Goal: Information Seeking & Learning: Learn about a topic

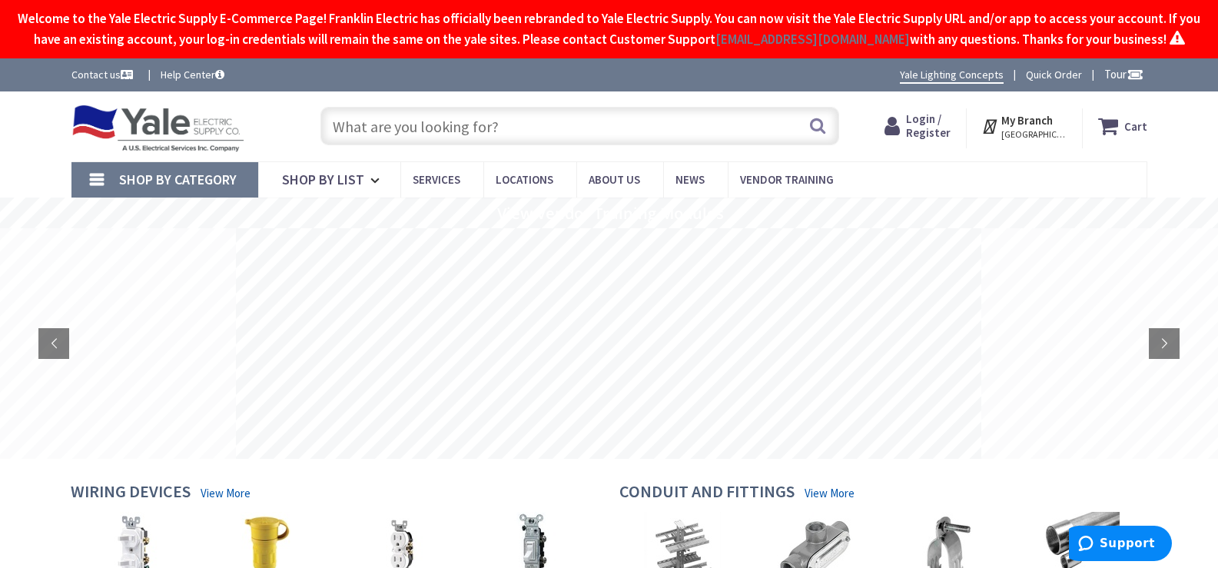
click at [560, 145] on input "text" at bounding box center [580, 126] width 519 height 38
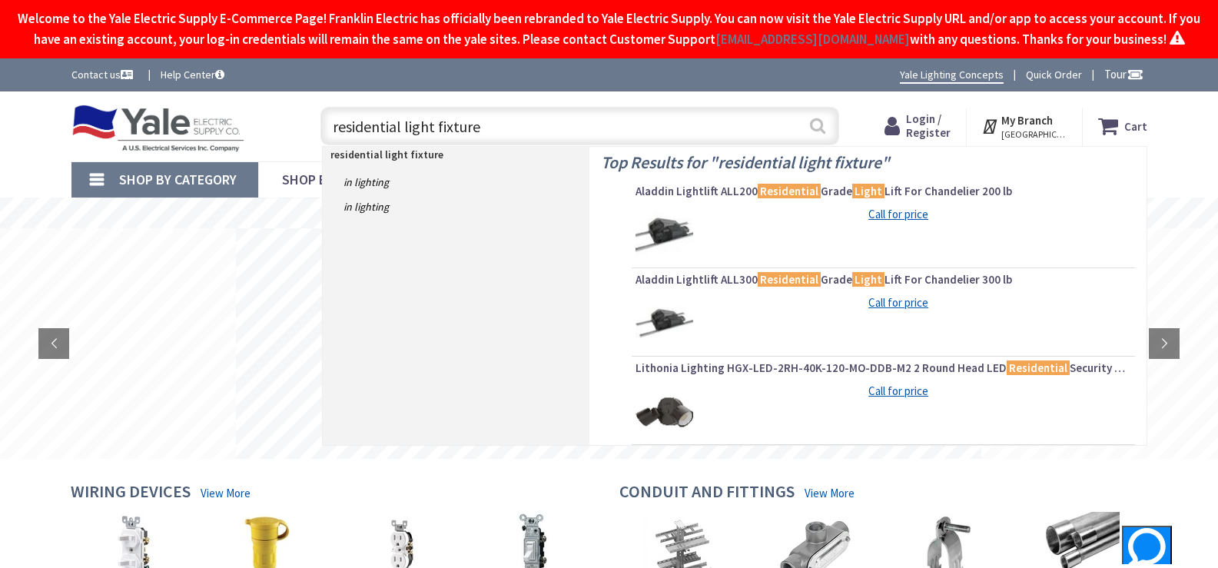
type input "residential light fixture"
click at [782, 143] on button "Search" at bounding box center [818, 125] width 20 height 35
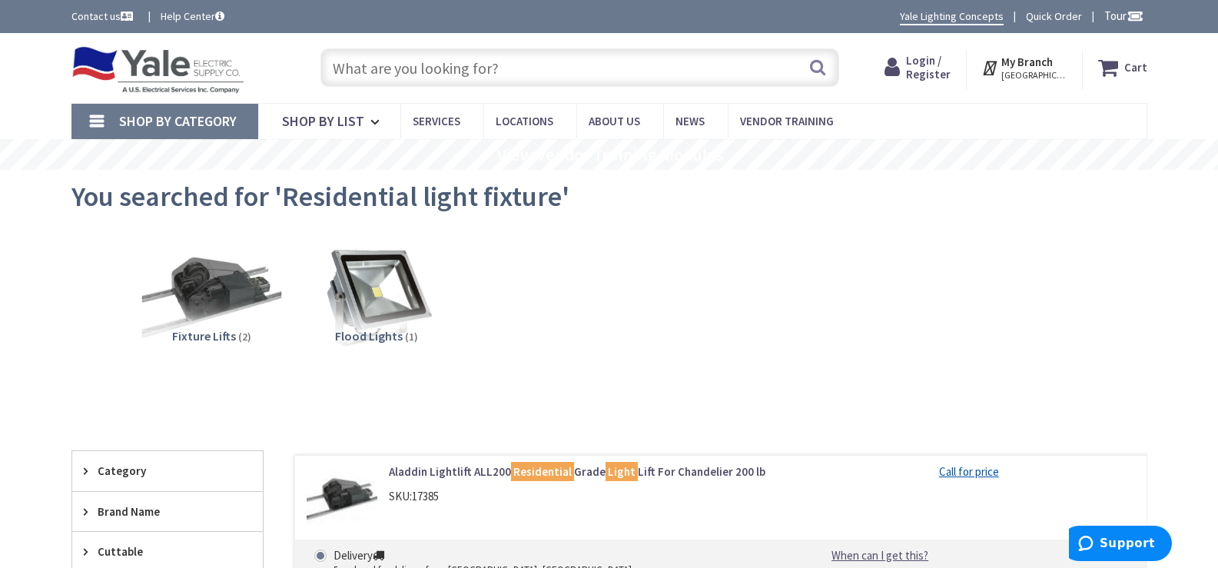
click at [206, 287] on img at bounding box center [210, 297] width 139 height 139
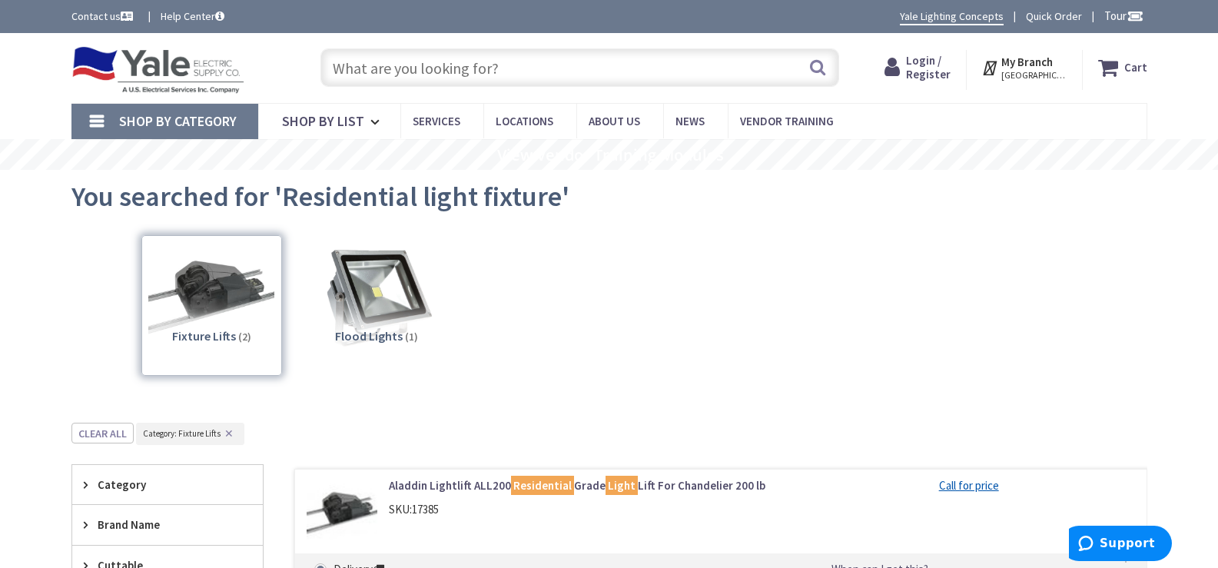
click at [96, 118] on link "Shop By Category" at bounding box center [164, 121] width 187 height 35
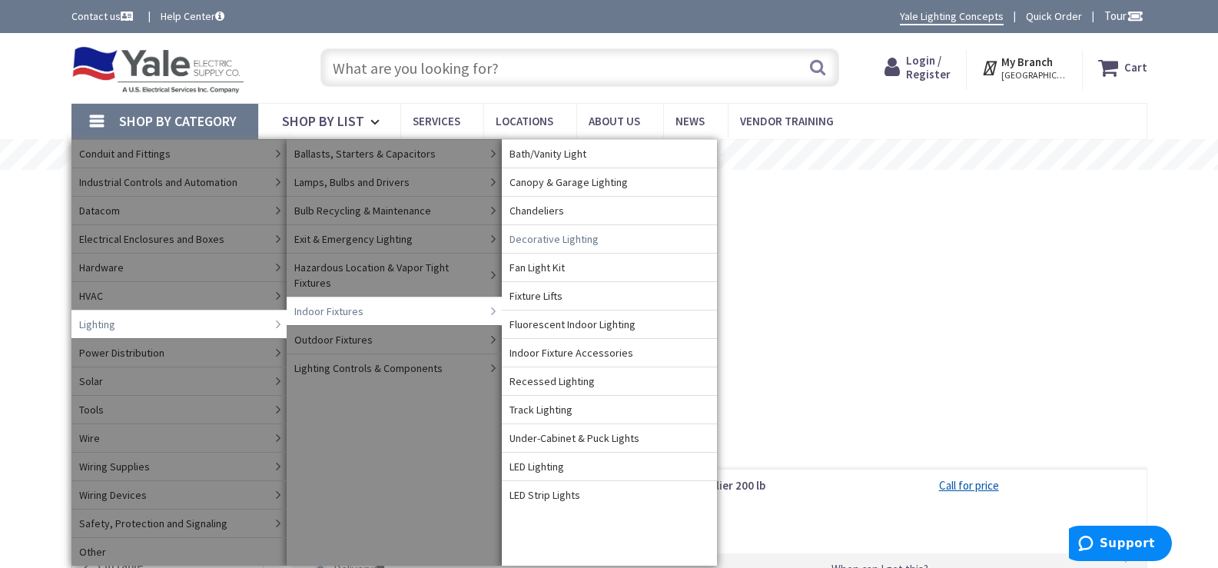
click at [540, 237] on span "Decorative Lighting" at bounding box center [554, 238] width 89 height 15
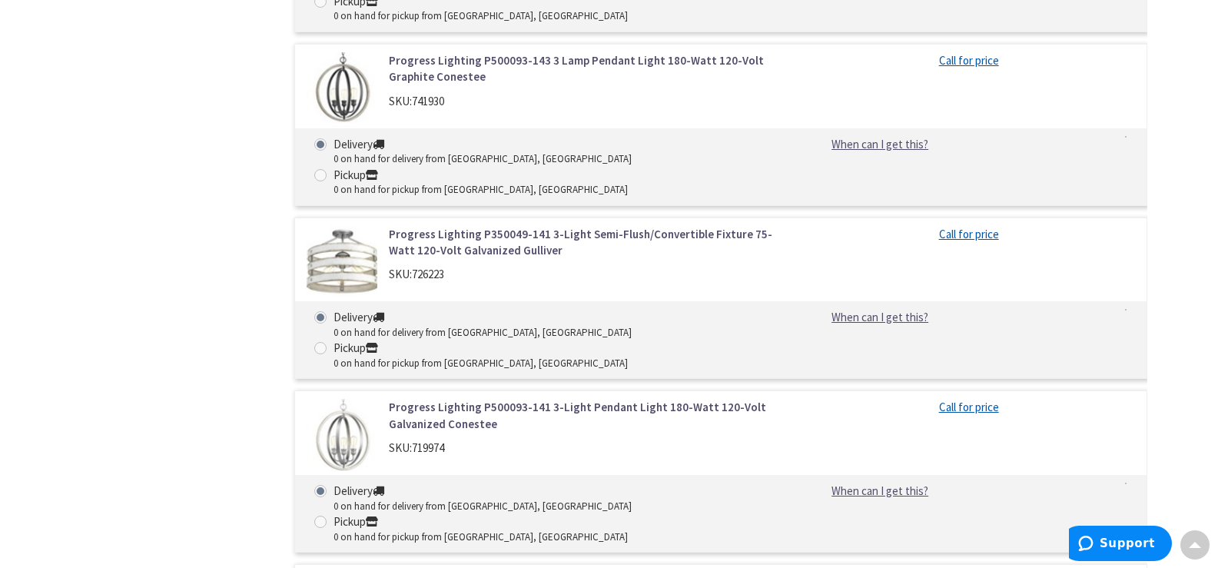
scroll to position [4605, 0]
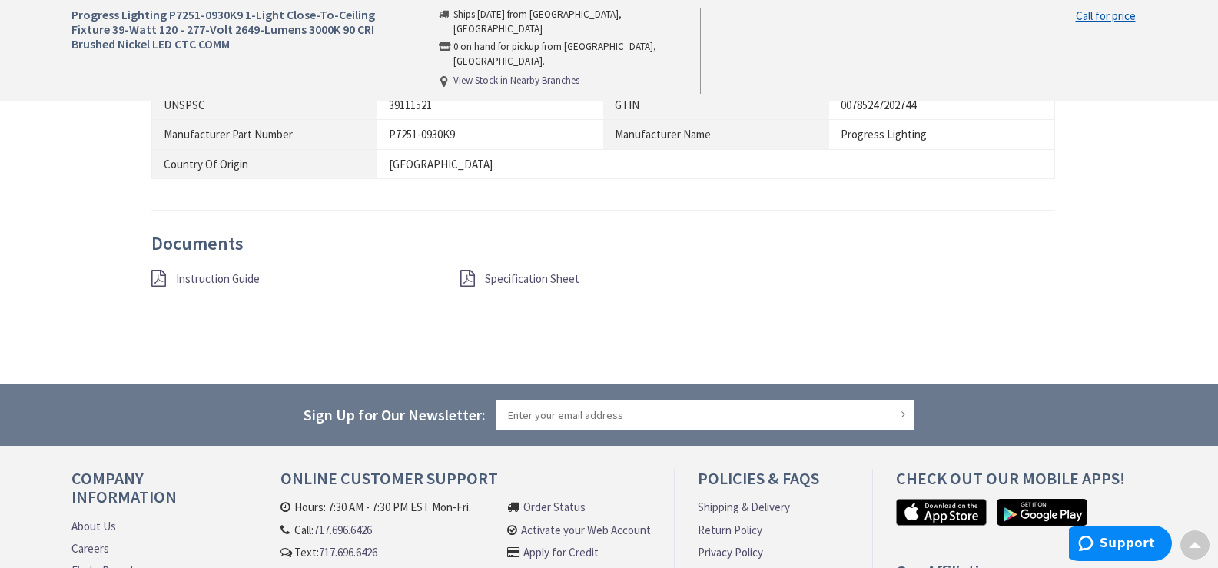
scroll to position [1177, 0]
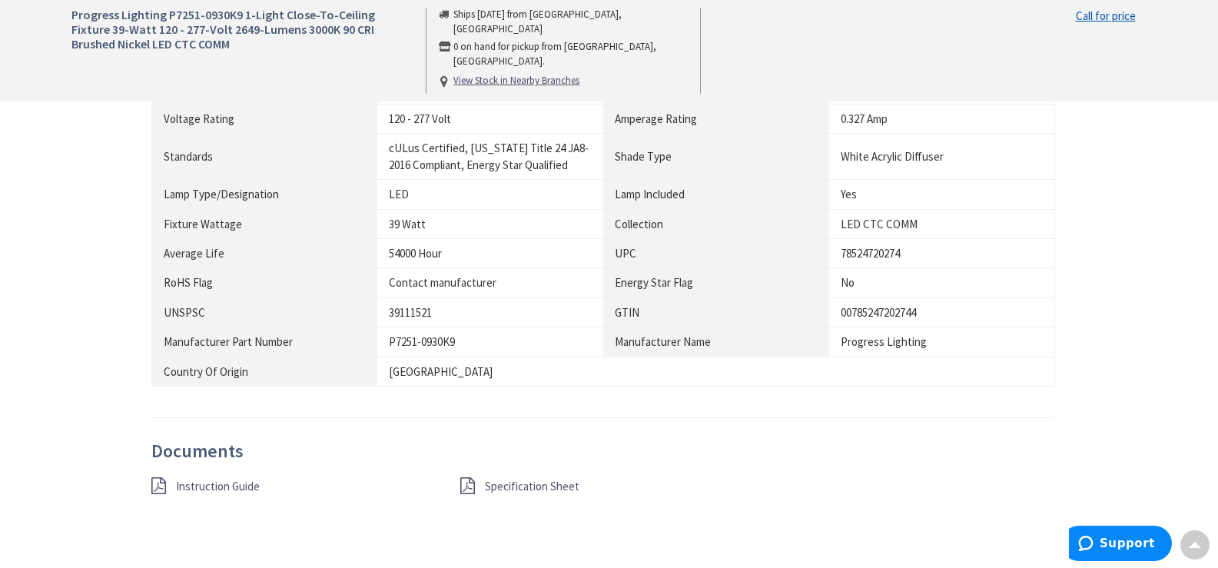
click at [511, 487] on span "Specification Sheet" at bounding box center [532, 486] width 95 height 15
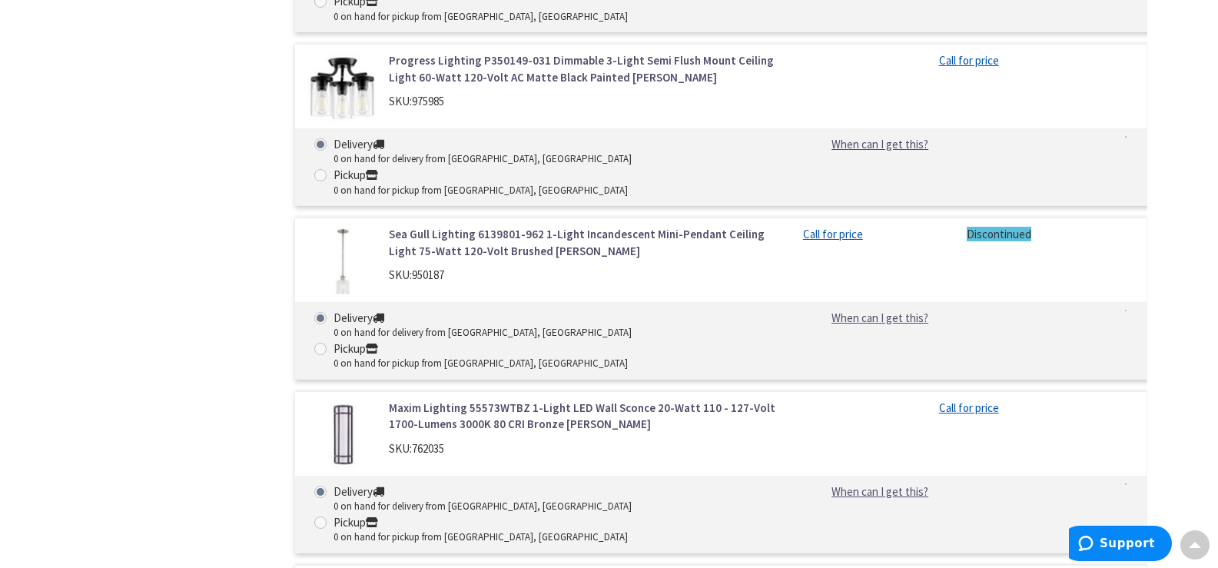
scroll to position [4131, 0]
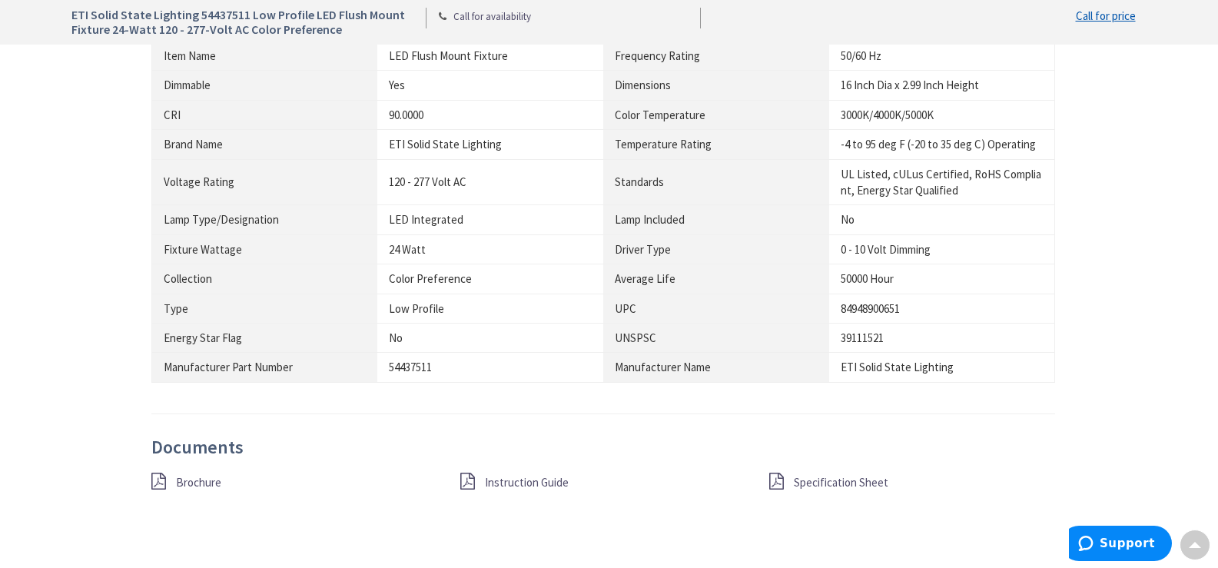
scroll to position [1153, 0]
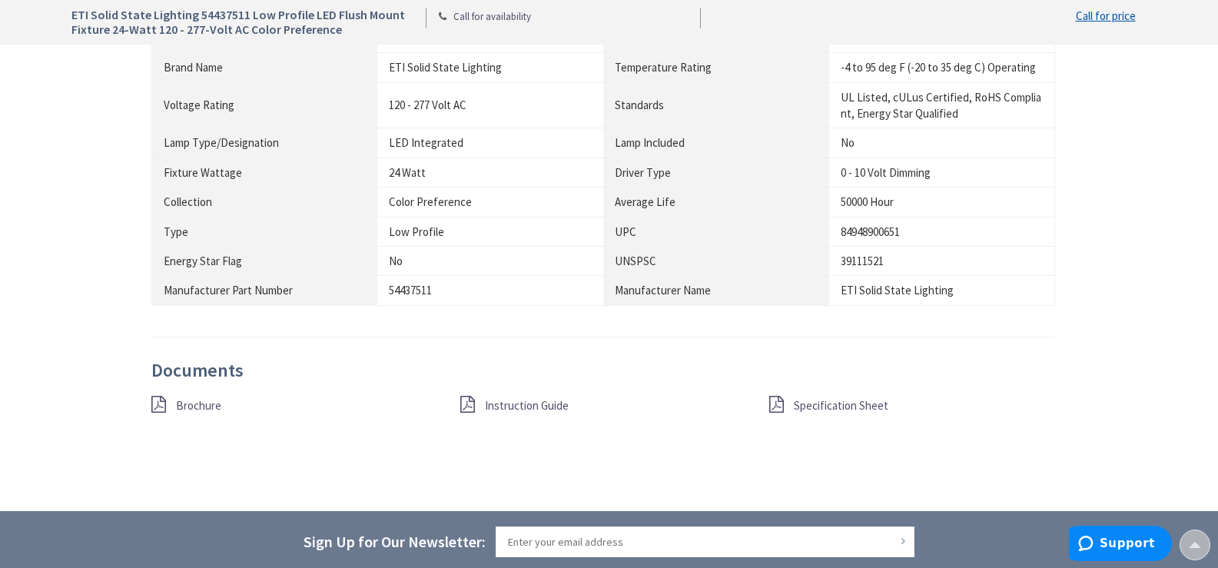
click at [192, 401] on span "Brochure" at bounding box center [198, 405] width 45 height 15
